Goal: Find specific fact: Find specific fact

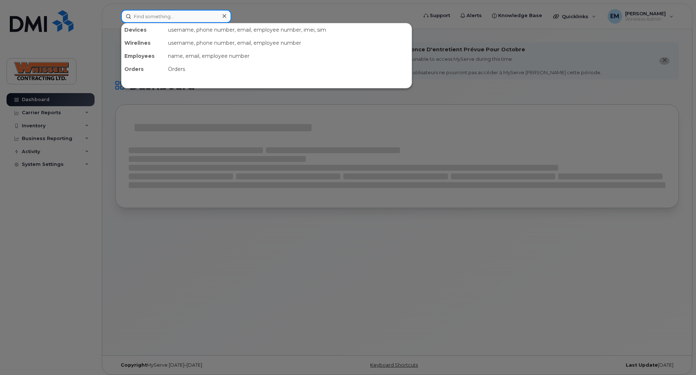
click at [174, 17] on input at bounding box center [176, 16] width 110 height 13
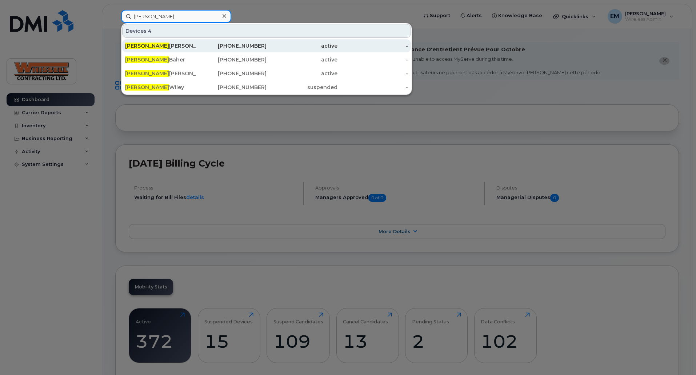
type input "[PERSON_NAME]"
click at [156, 48] on div "Greg Hooper" at bounding box center [160, 45] width 71 height 7
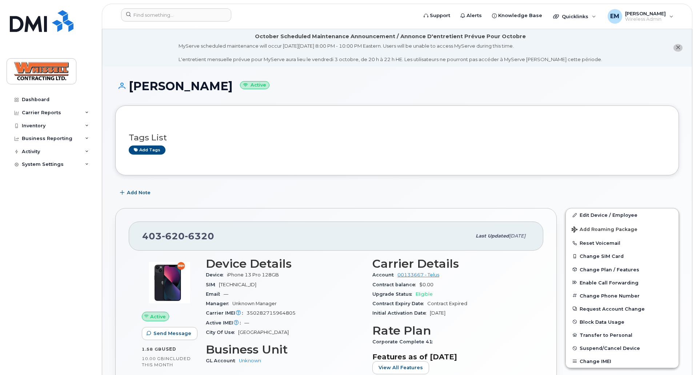
scroll to position [73, 0]
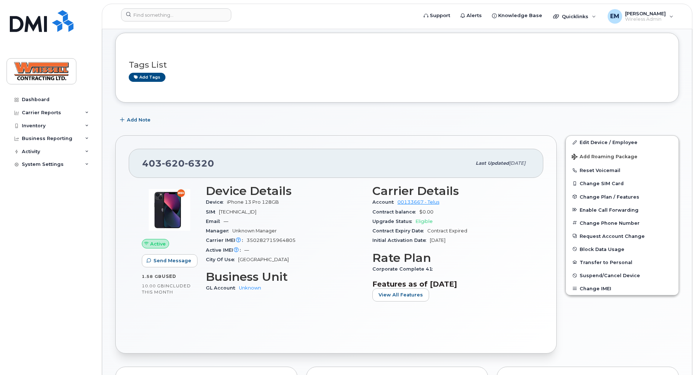
drag, startPoint x: 283, startPoint y: 213, endPoint x: 221, endPoint y: 213, distance: 62.2
click at [221, 213] on div "SIM 8912230100171701764" at bounding box center [285, 211] width 158 height 9
copy span "8912230100171701764"
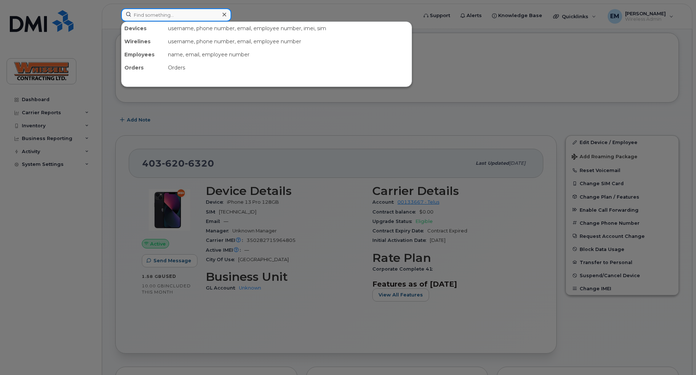
click at [143, 19] on input at bounding box center [176, 14] width 110 height 13
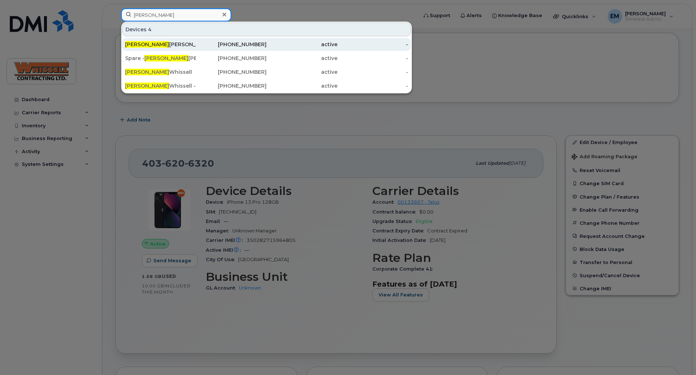
type input "brian"
click at [159, 45] on div "Brian Kamphuis" at bounding box center [160, 44] width 71 height 7
